Goal: Check status: Check status

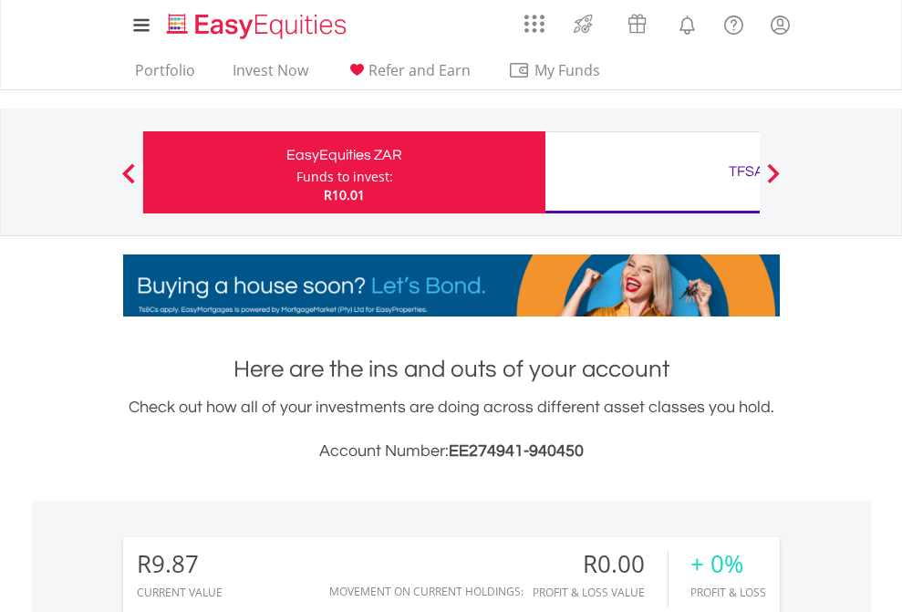
click at [296, 172] on div "Funds to invest:" at bounding box center [344, 177] width 97 height 18
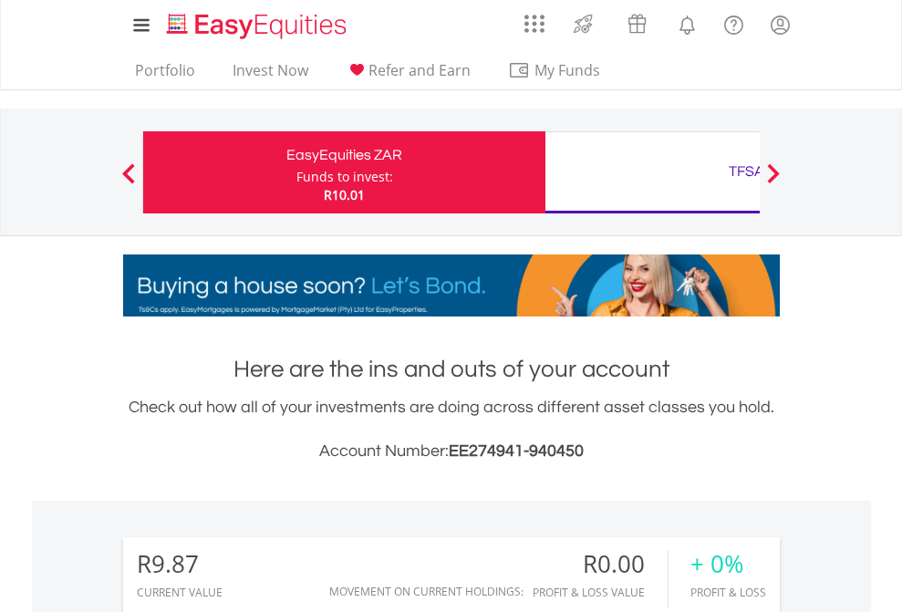
scroll to position [175, 286]
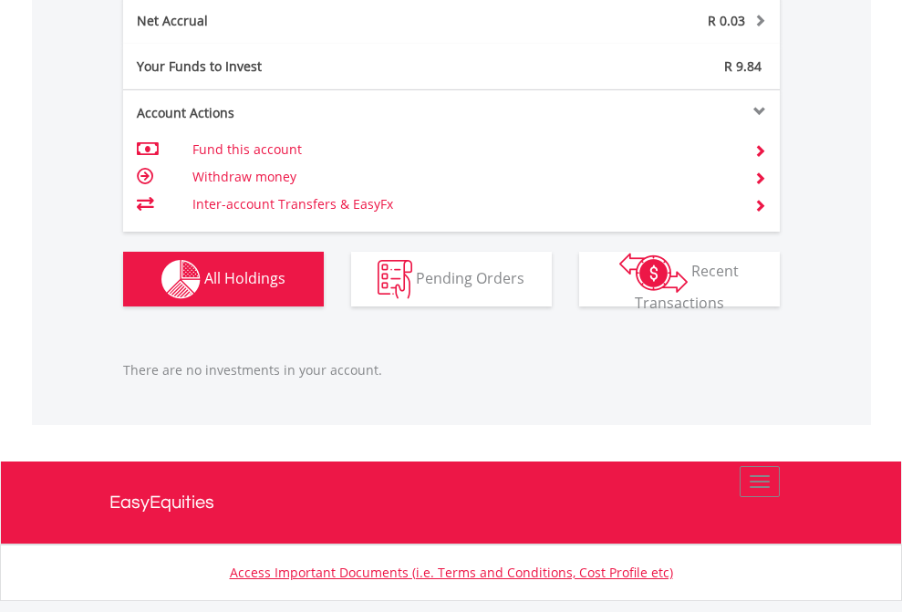
scroll to position [1848, 0]
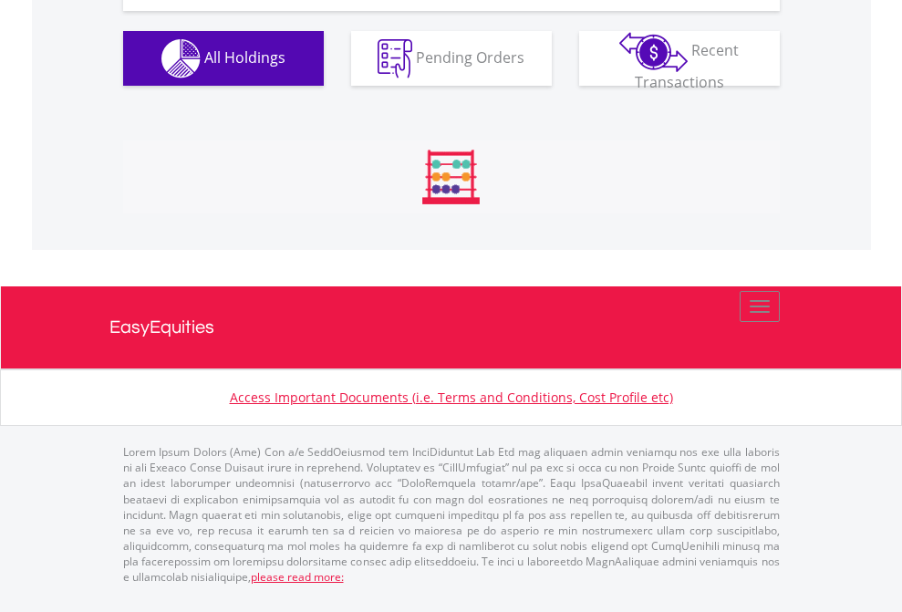
scroll to position [175, 286]
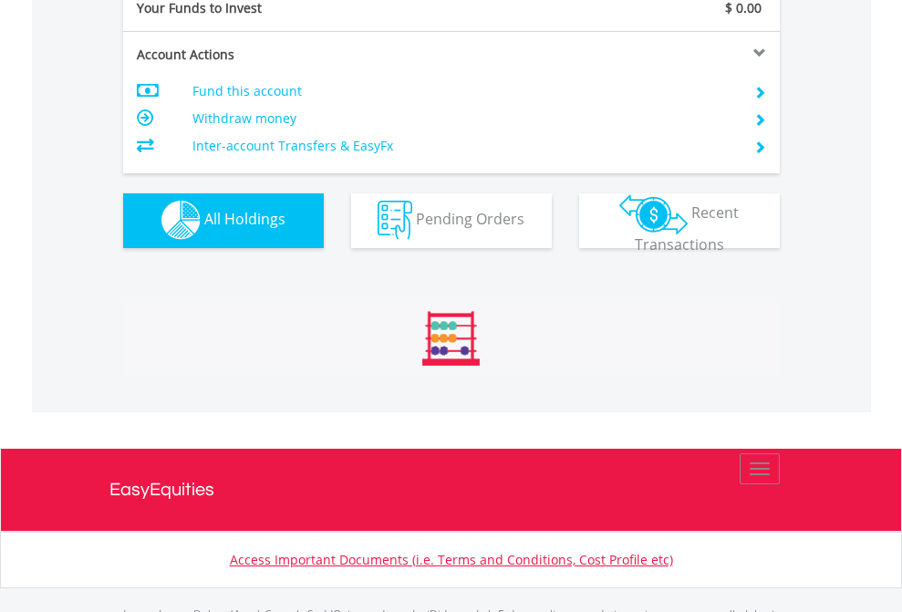
scroll to position [1805, 0]
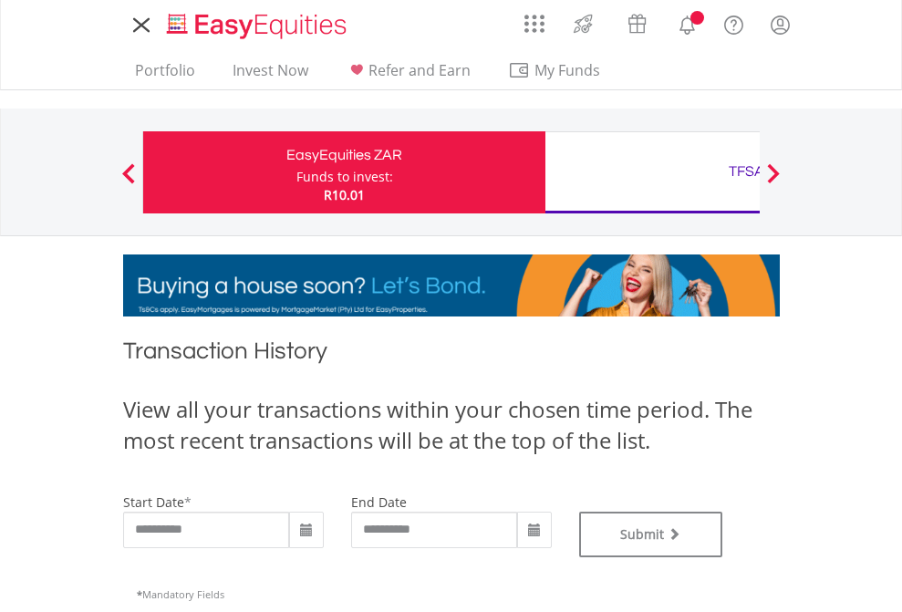
type input "**********"
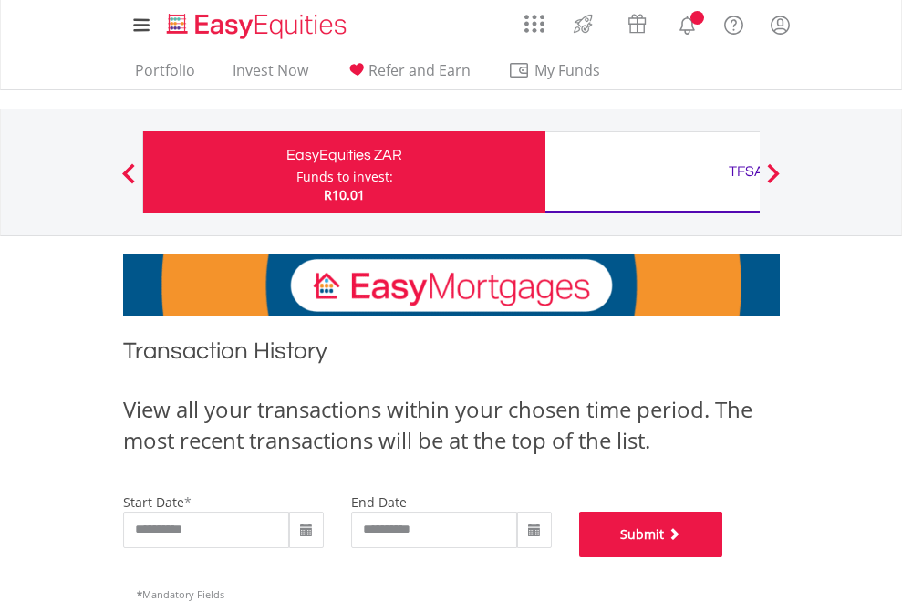
click at [723, 557] on button "Submit" at bounding box center [651, 534] width 144 height 46
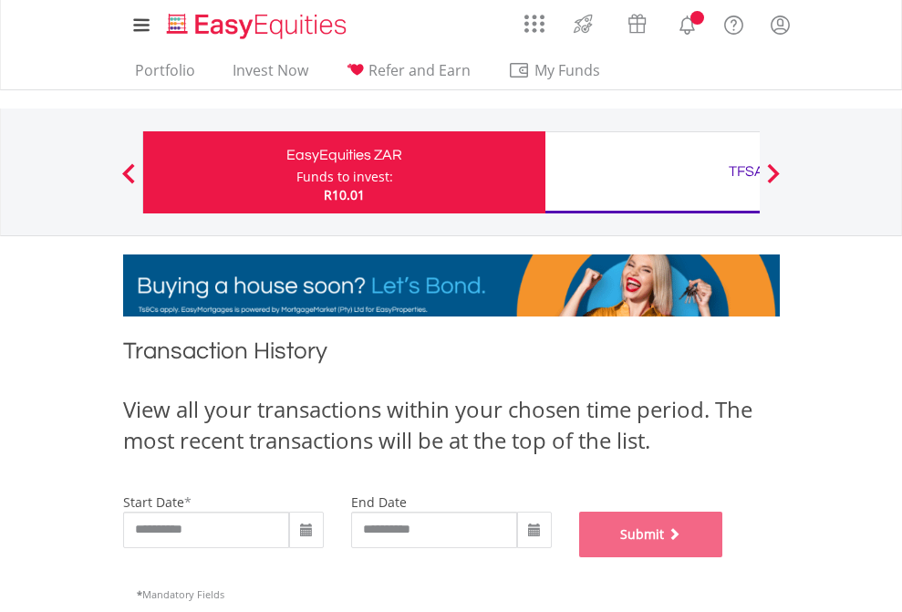
scroll to position [739, 0]
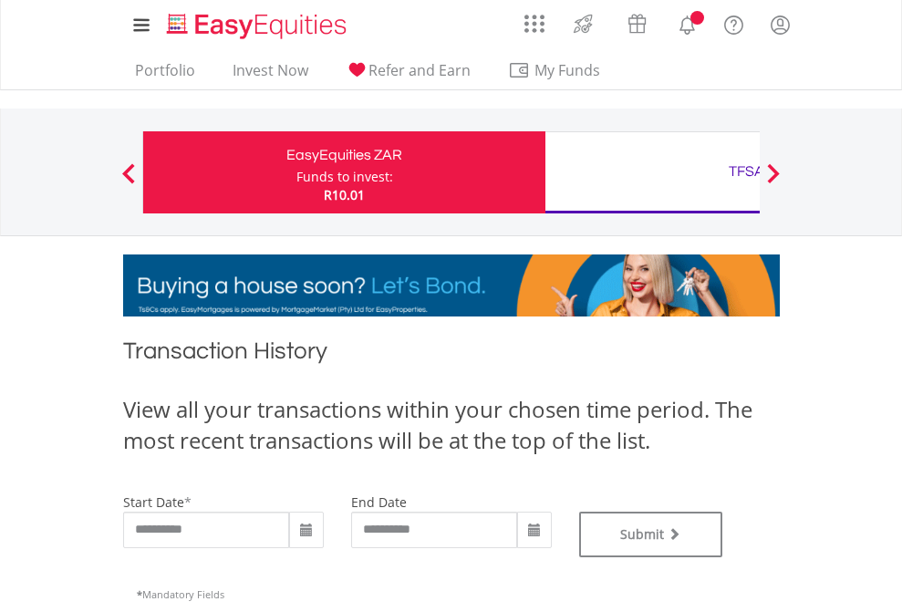
click at [652, 172] on div "TFSA" at bounding box center [746, 172] width 380 height 26
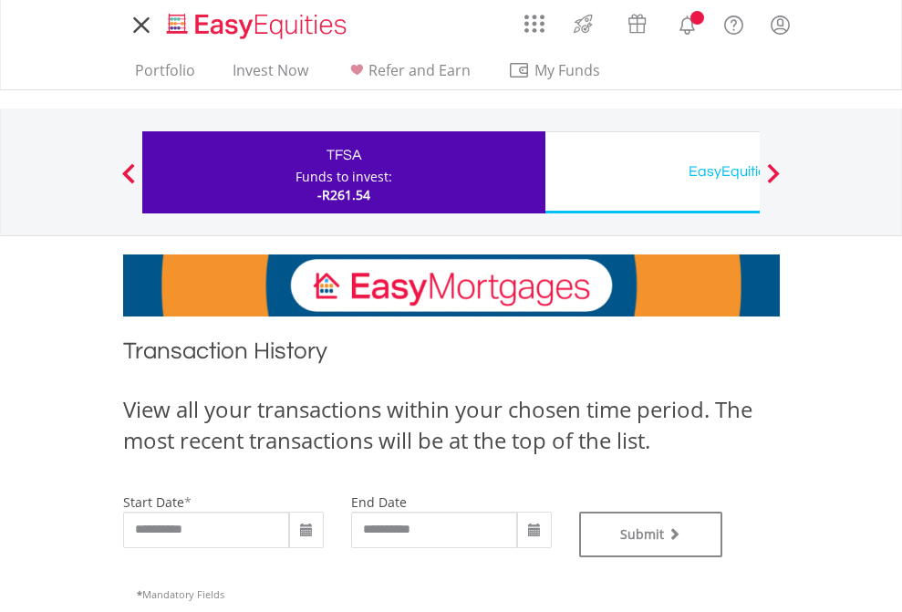
type input "**********"
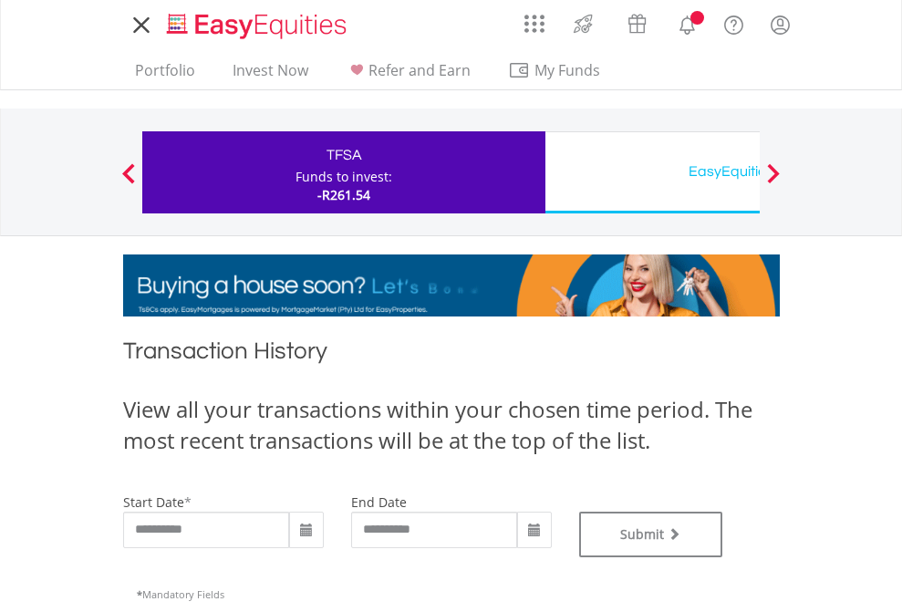
type input "**********"
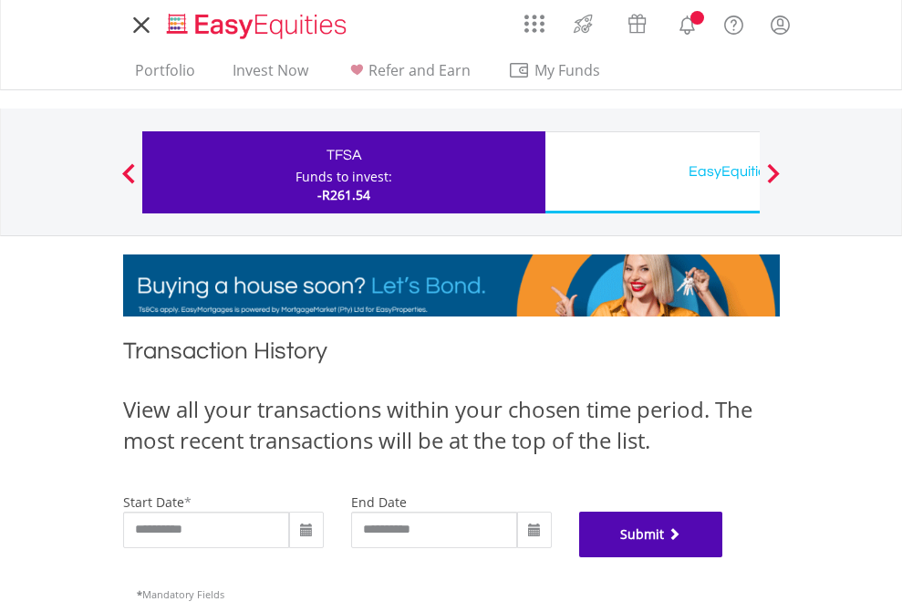
click at [723, 557] on button "Submit" at bounding box center [651, 534] width 144 height 46
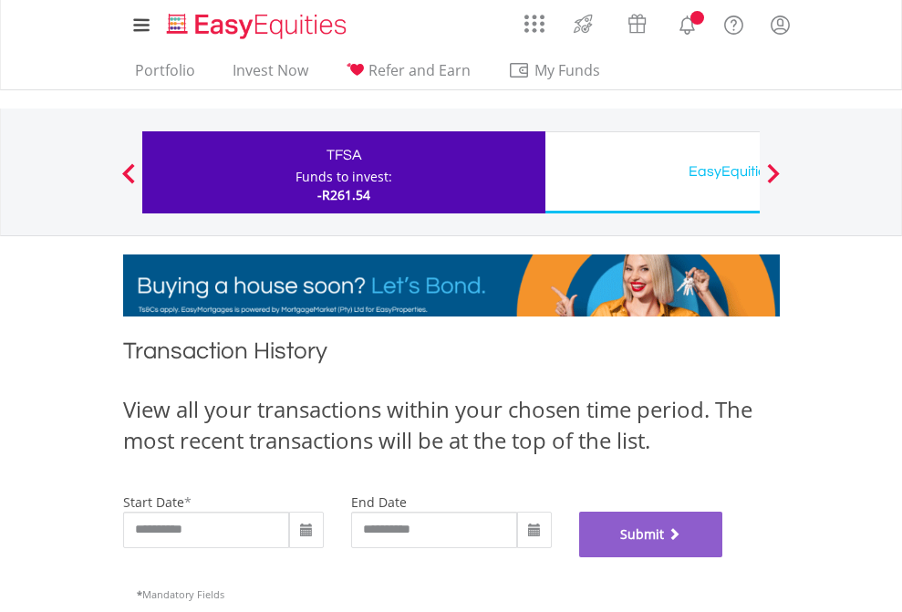
scroll to position [739, 0]
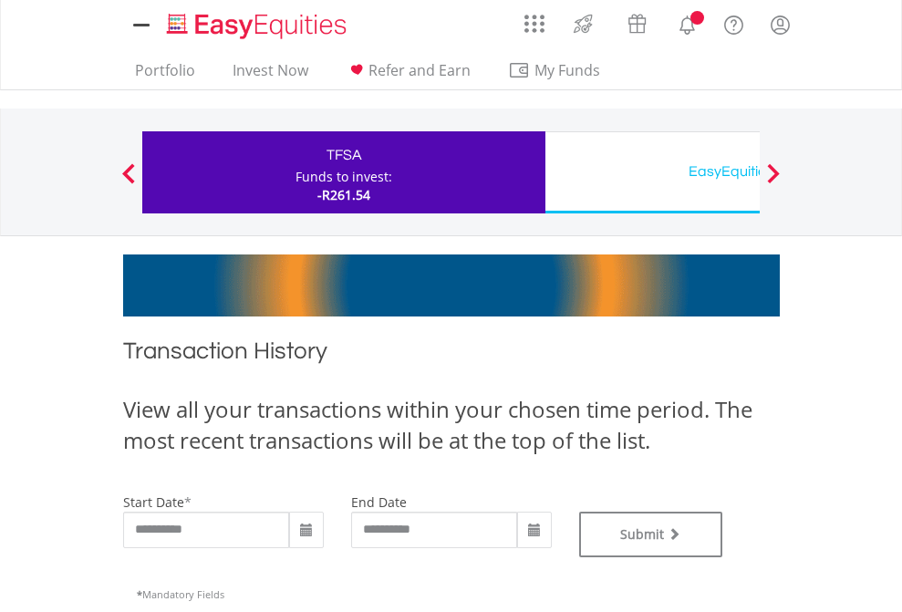
click at [652, 172] on div "EasyEquities USD" at bounding box center [746, 172] width 380 height 26
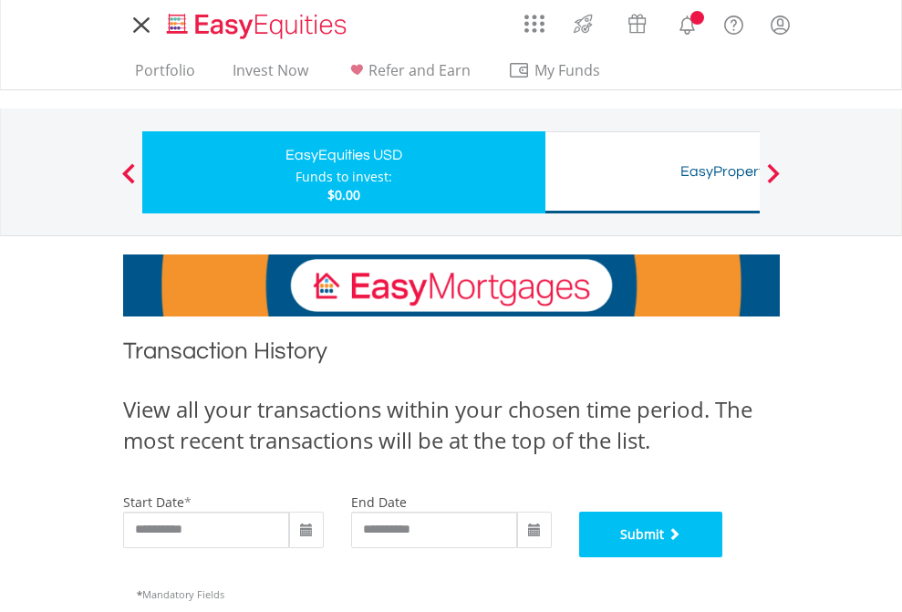
click at [723, 557] on button "Submit" at bounding box center [651, 534] width 144 height 46
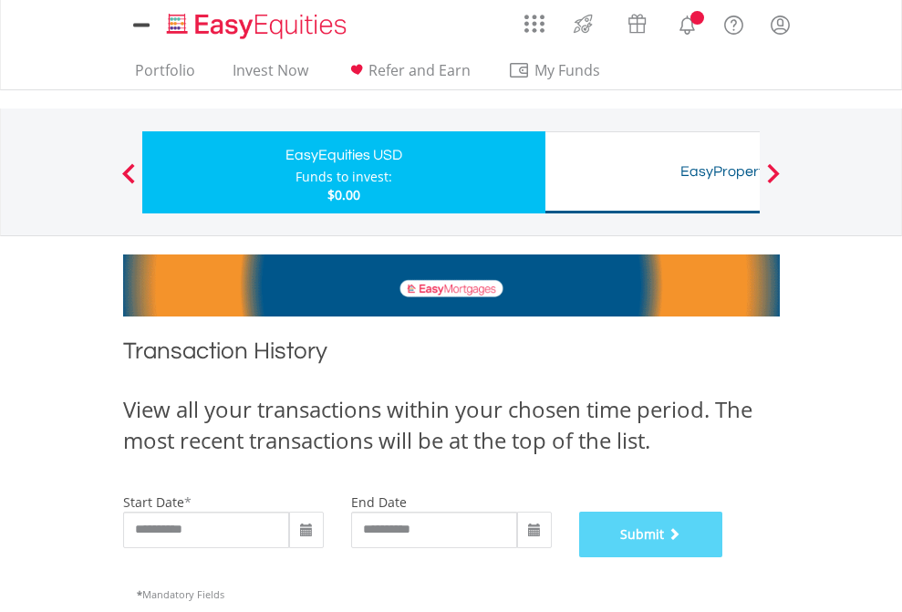
scroll to position [739, 0]
